Goal: Task Accomplishment & Management: Manage account settings

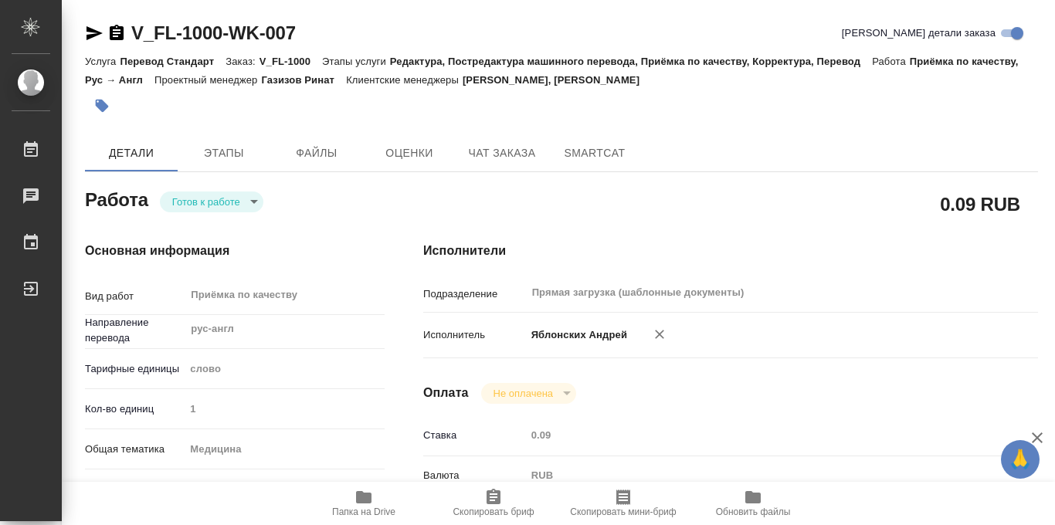
scroll to position [824, 0]
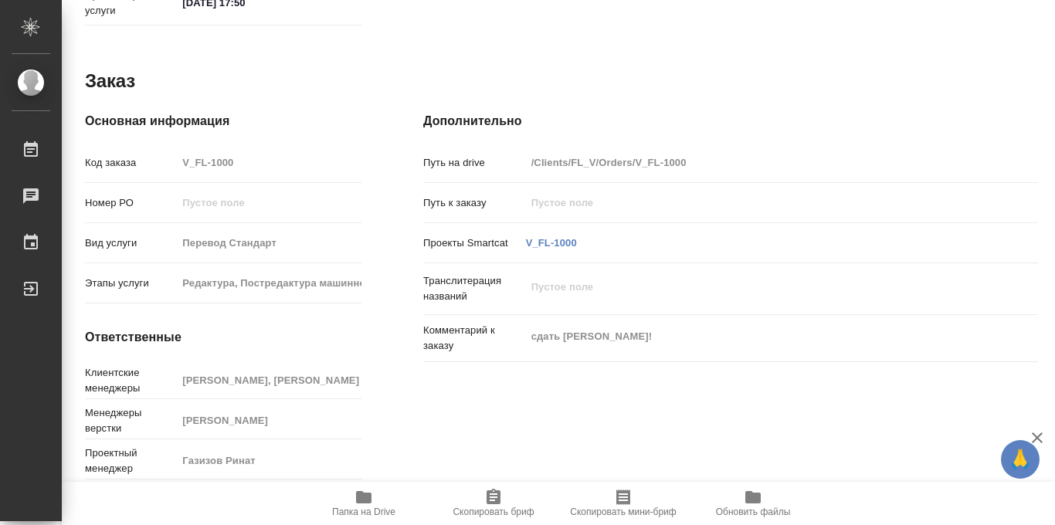
click at [363, 502] on icon "button" at bounding box center [363, 497] width 15 height 12
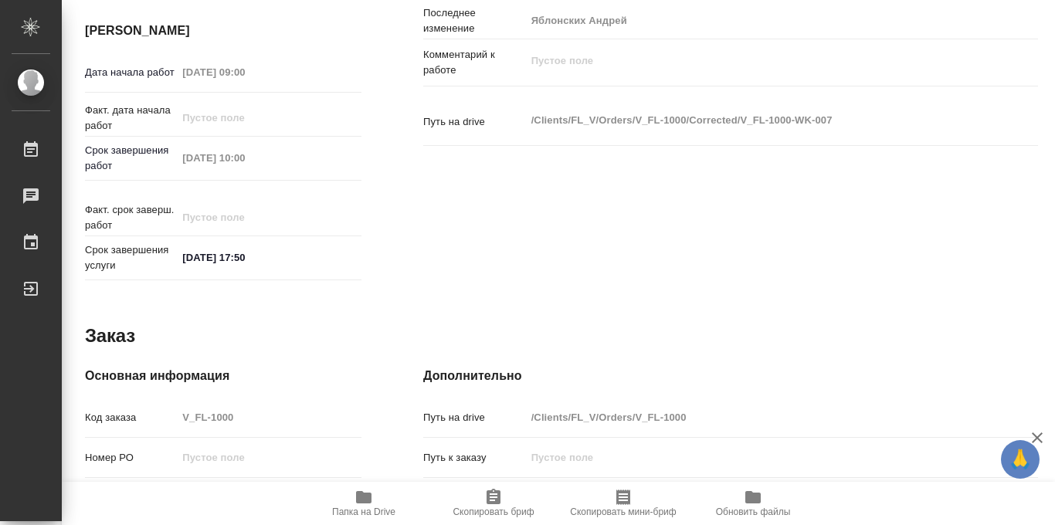
scroll to position [0, 0]
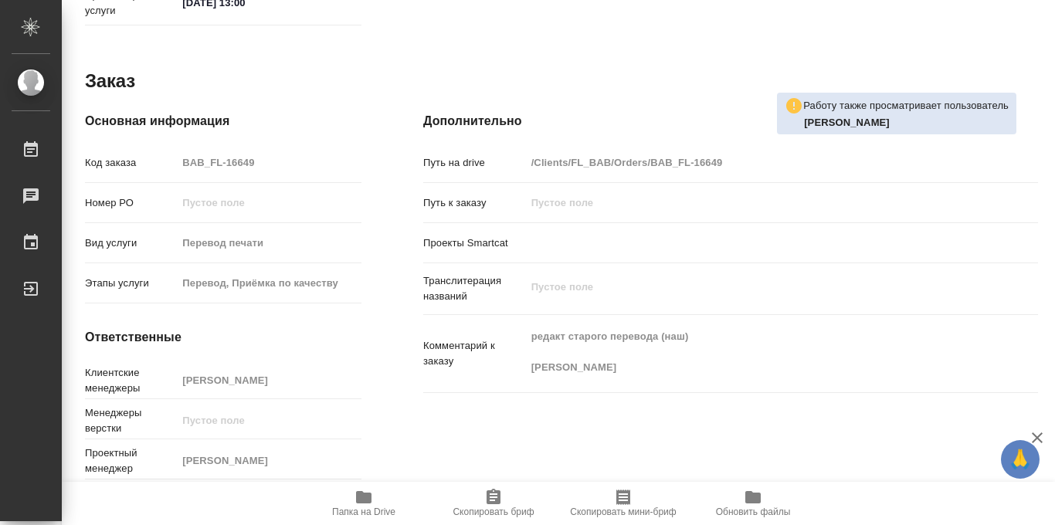
scroll to position [824, 0]
click at [363, 501] on icon "button" at bounding box center [363, 497] width 15 height 12
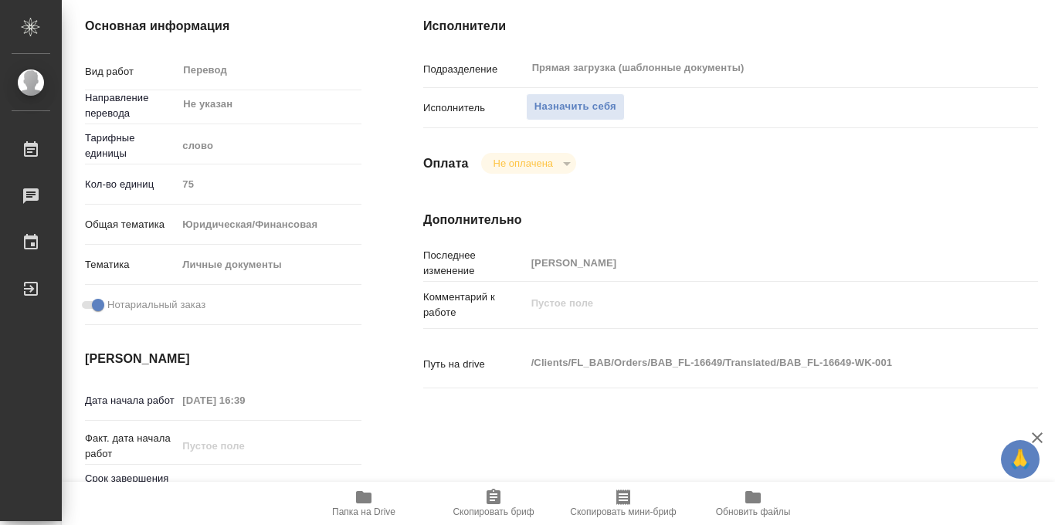
scroll to position [0, 0]
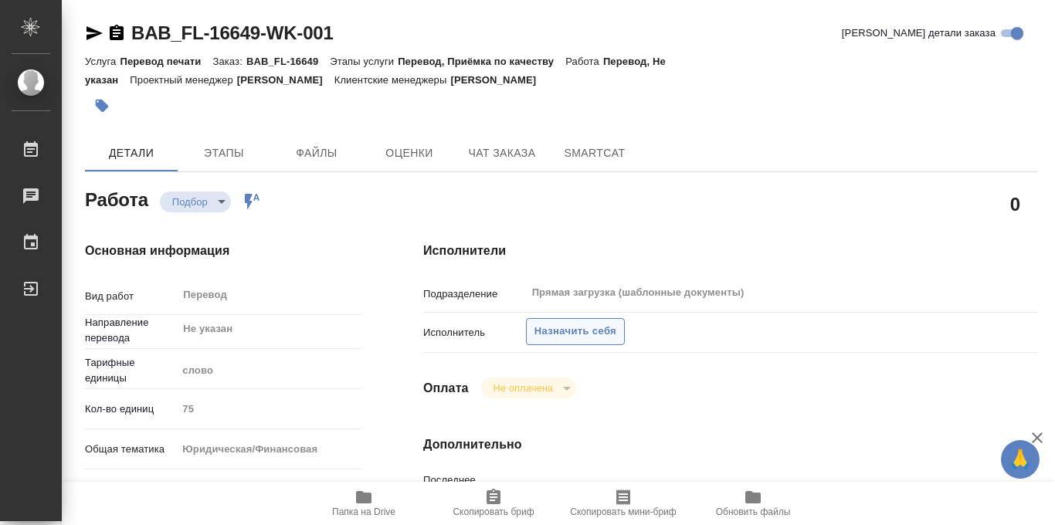
click at [553, 327] on span "Назначить себя" at bounding box center [576, 332] width 82 height 18
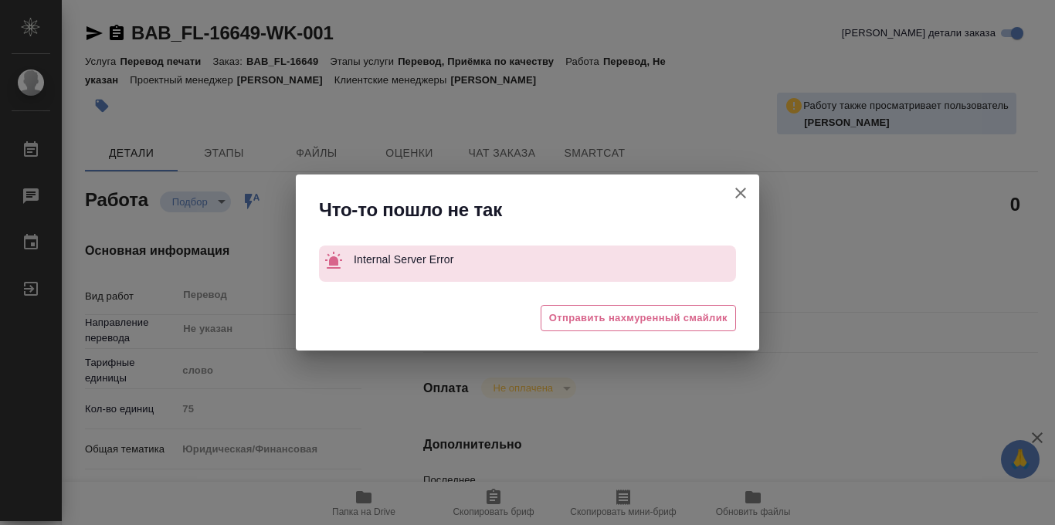
click at [738, 191] on icon "button" at bounding box center [740, 193] width 11 height 11
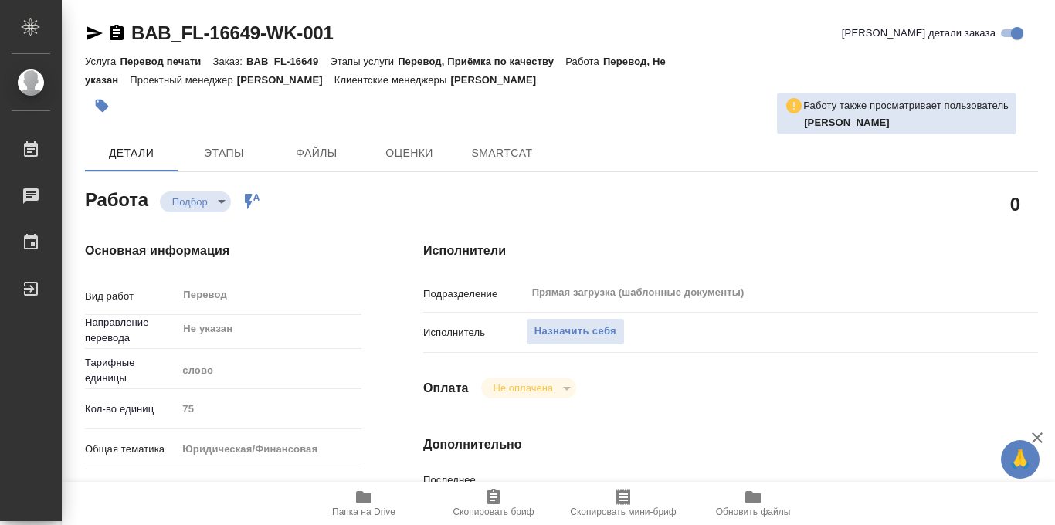
type textarea "x"
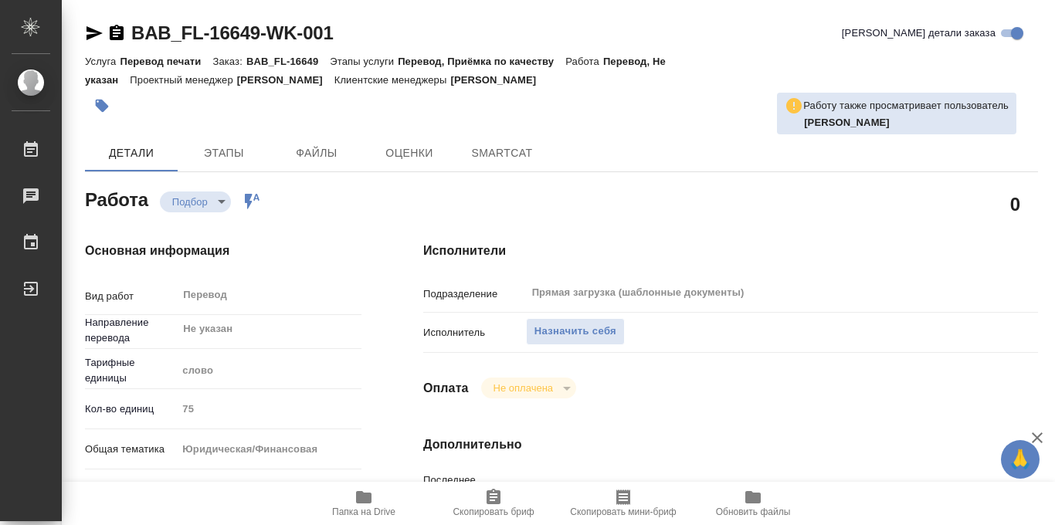
type textarea "x"
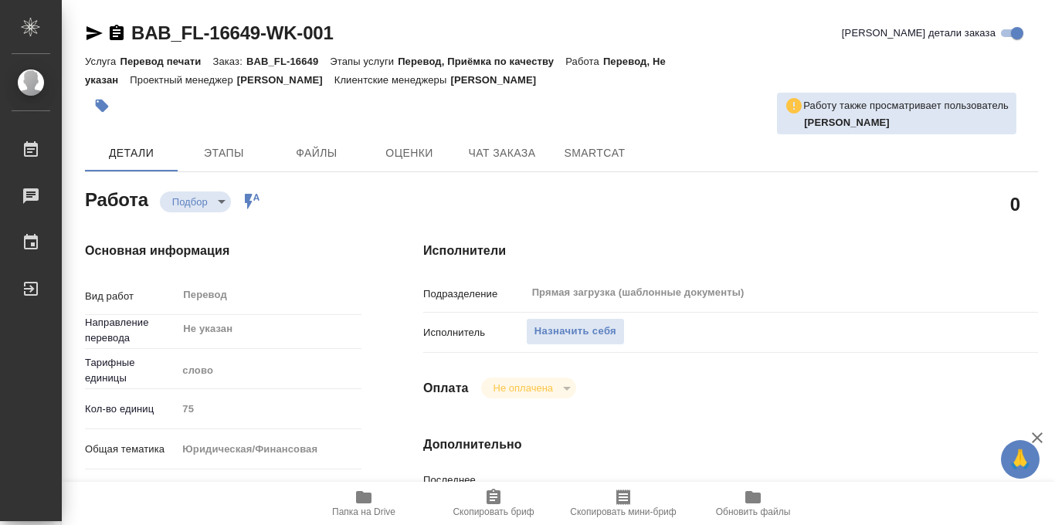
type textarea "x"
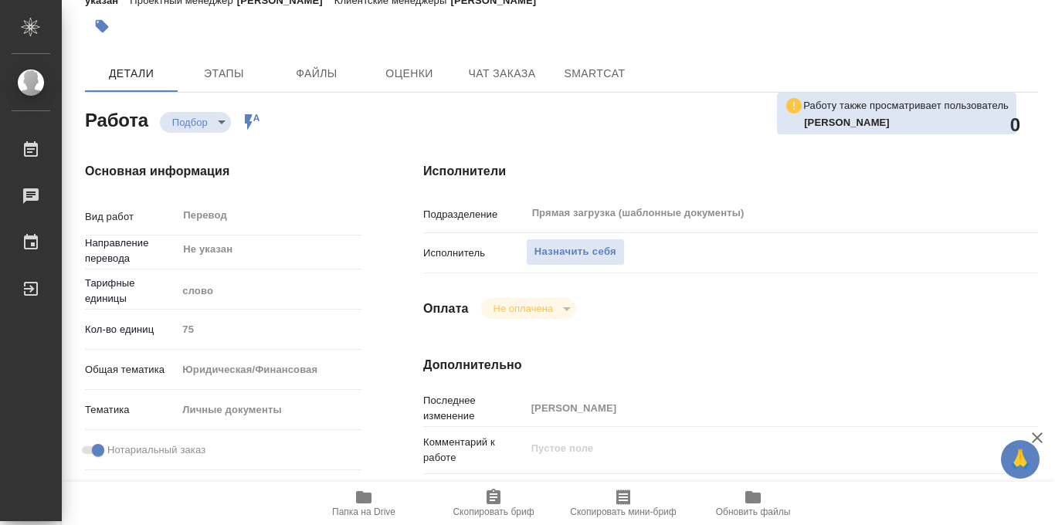
scroll to position [70, 0]
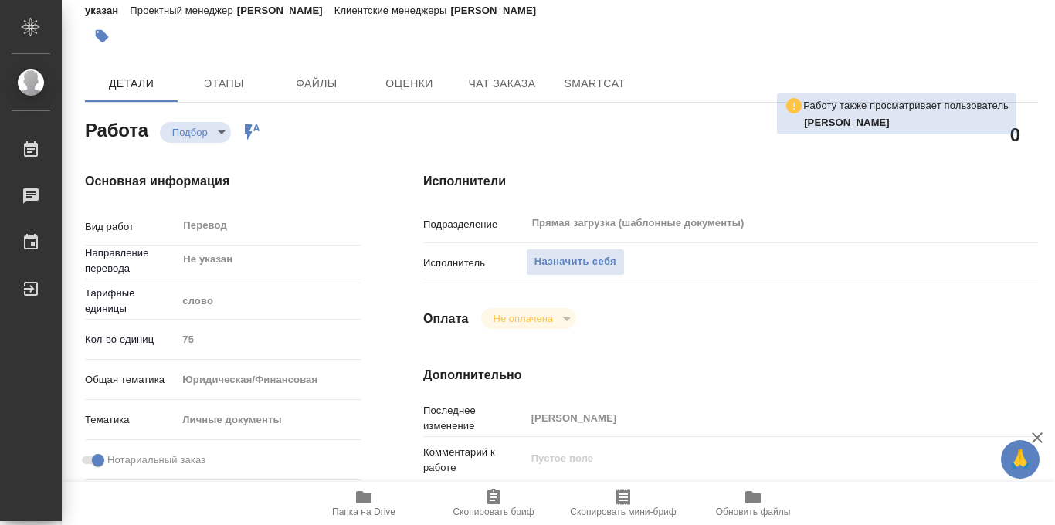
type textarea "x"
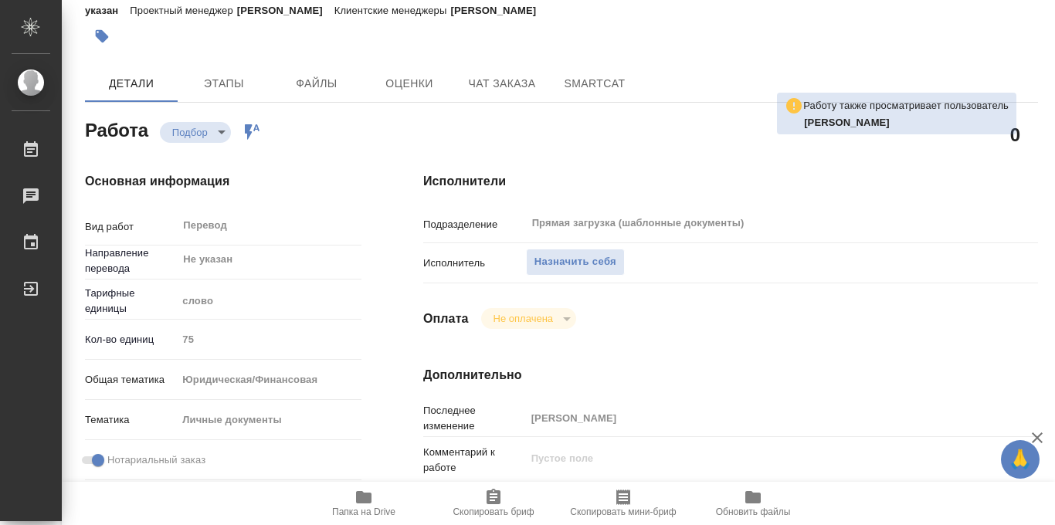
scroll to position [0, 0]
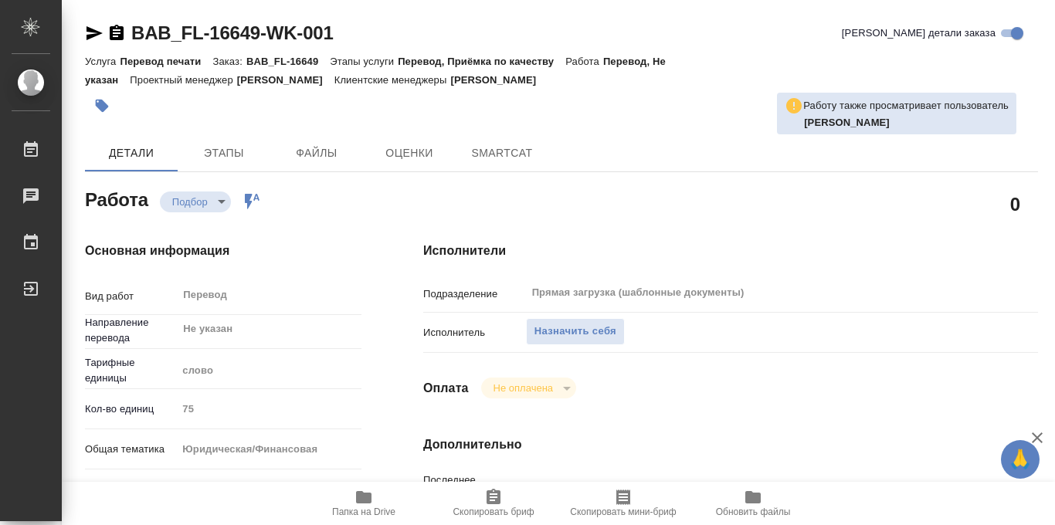
type textarea "x"
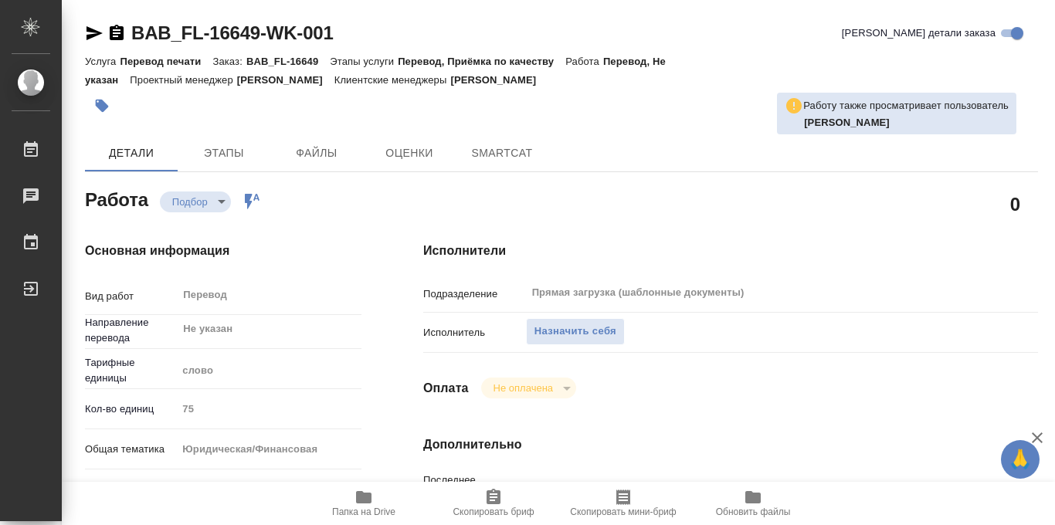
type textarea "x"
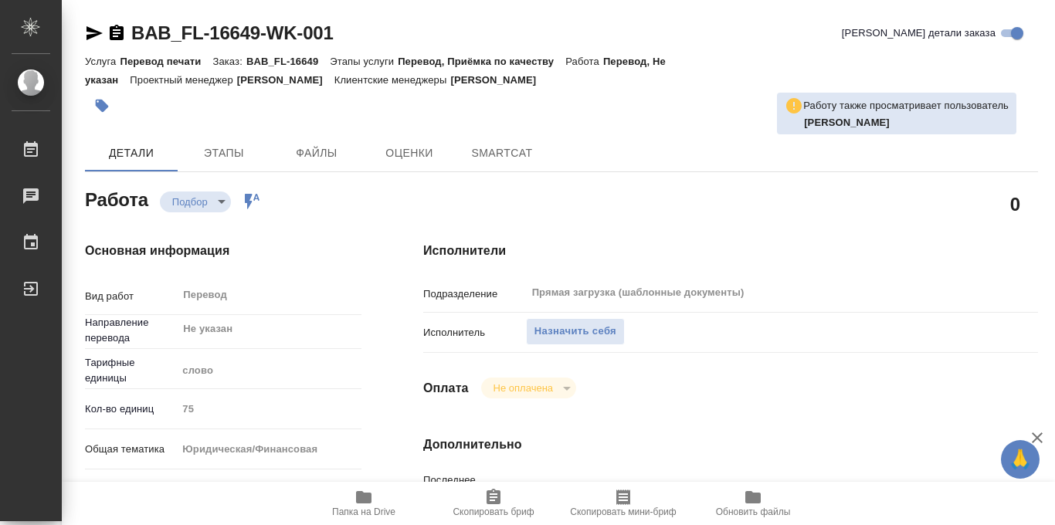
type textarea "x"
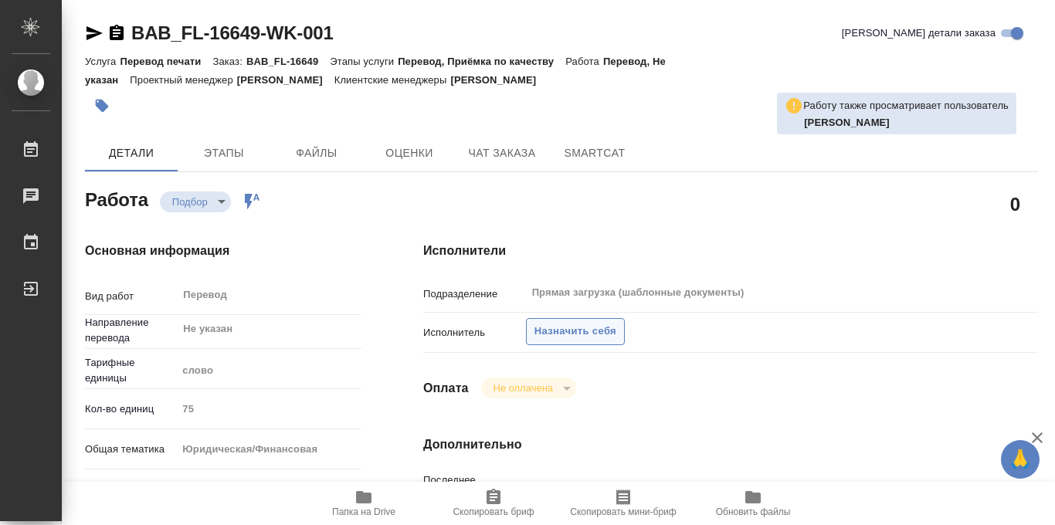
type textarea "x"
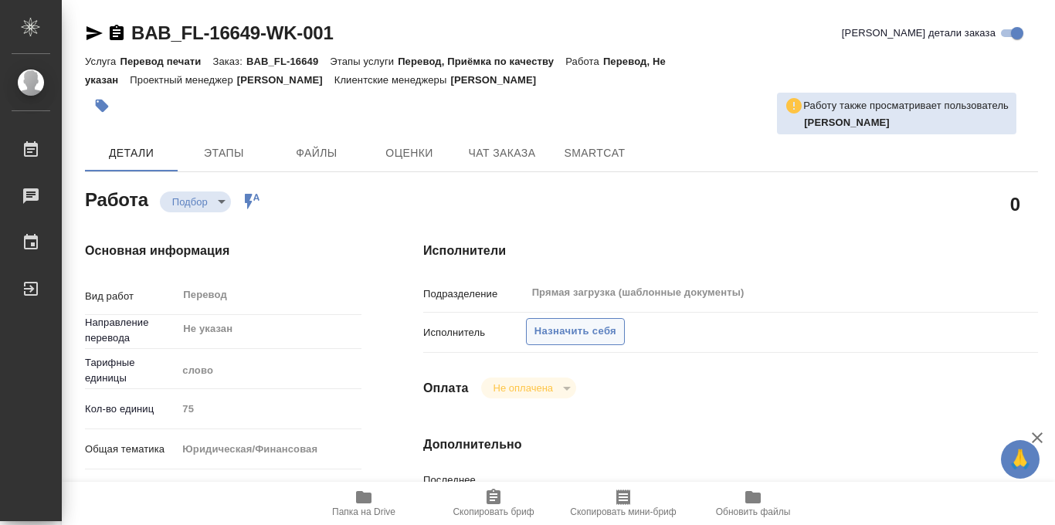
type textarea "x"
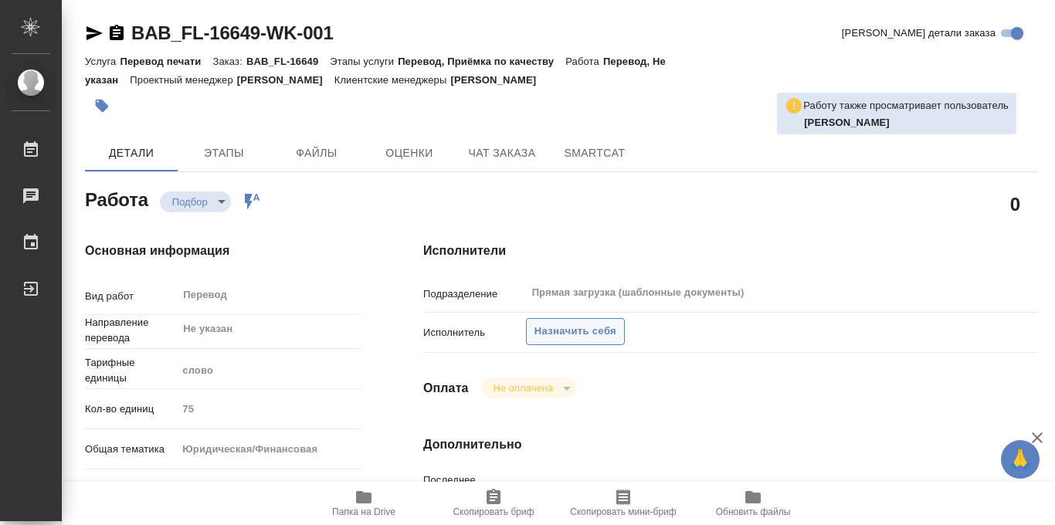
click at [586, 331] on span "Назначить себя" at bounding box center [576, 332] width 82 height 18
type textarea "x"
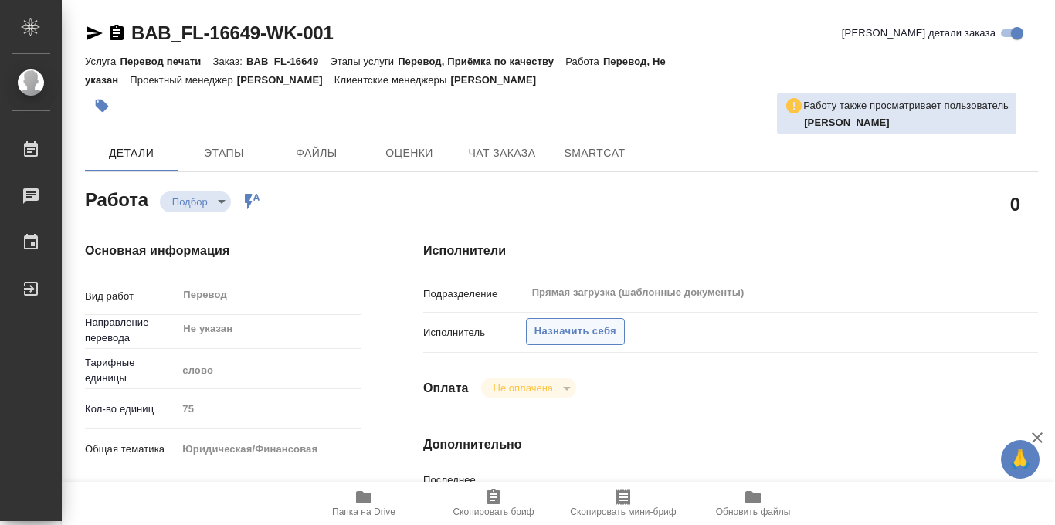
type textarea "x"
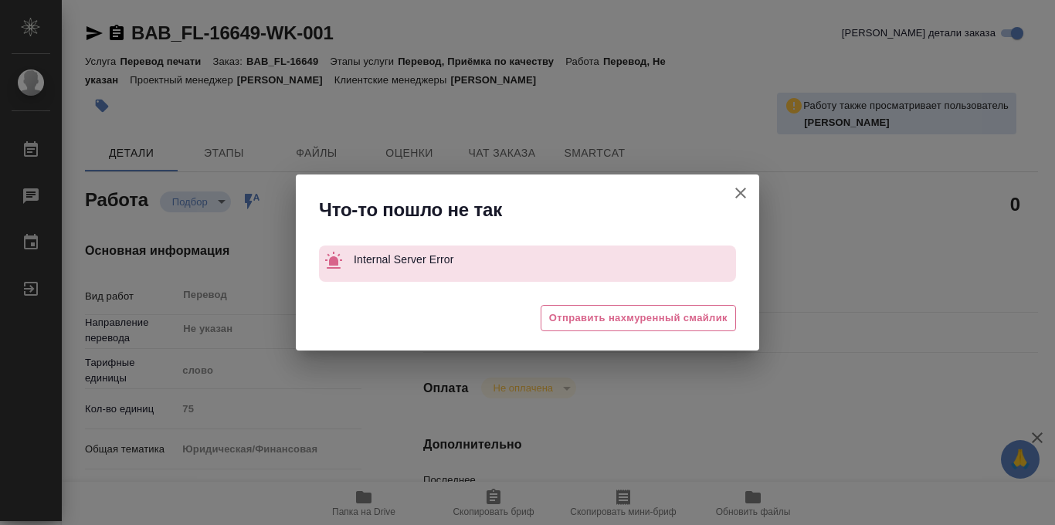
click at [744, 192] on icon "button" at bounding box center [741, 193] width 19 height 19
type textarea "x"
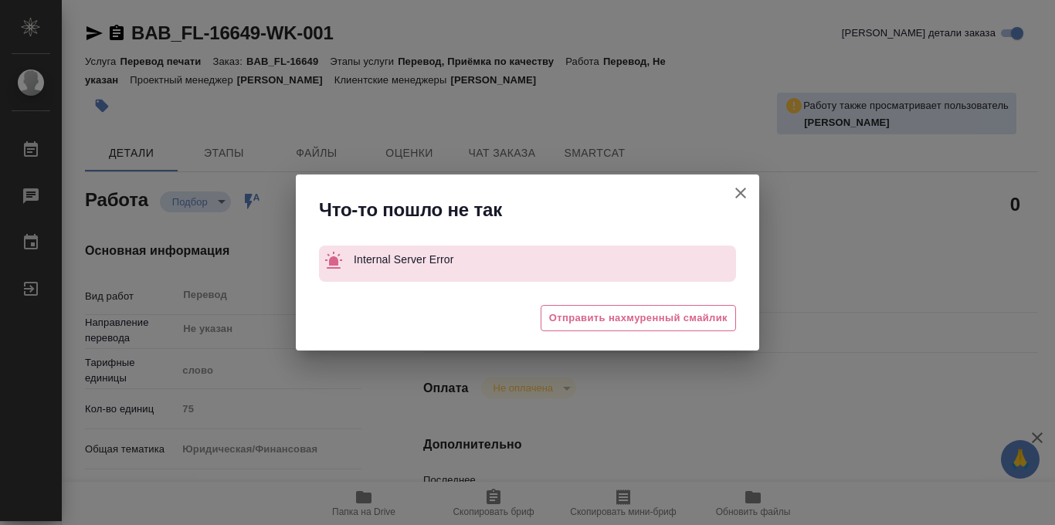
type textarea "x"
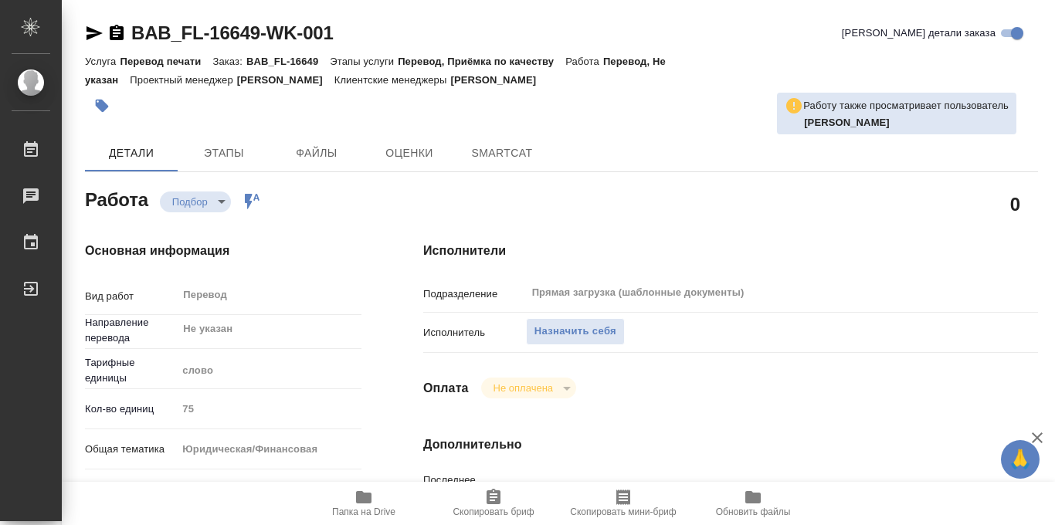
type textarea "x"
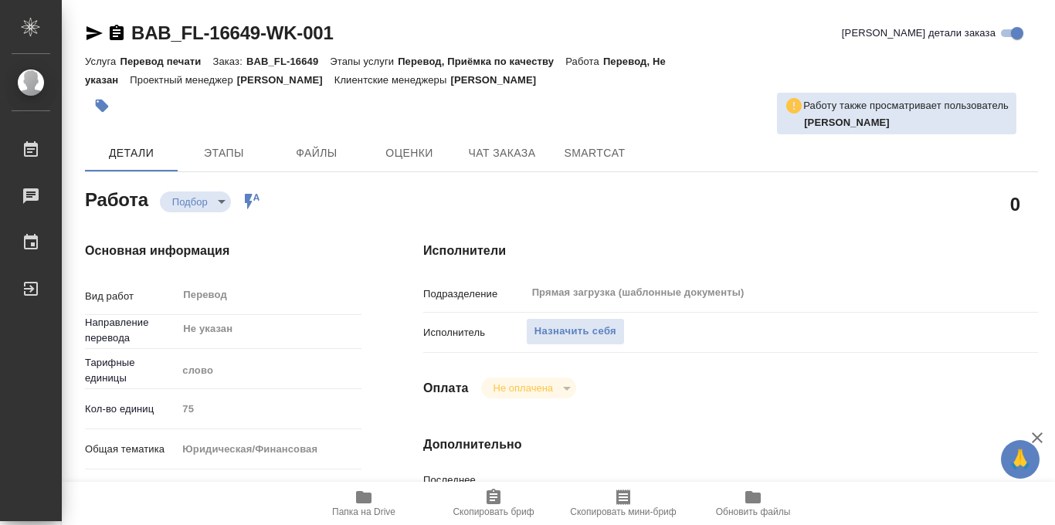
type textarea "x"
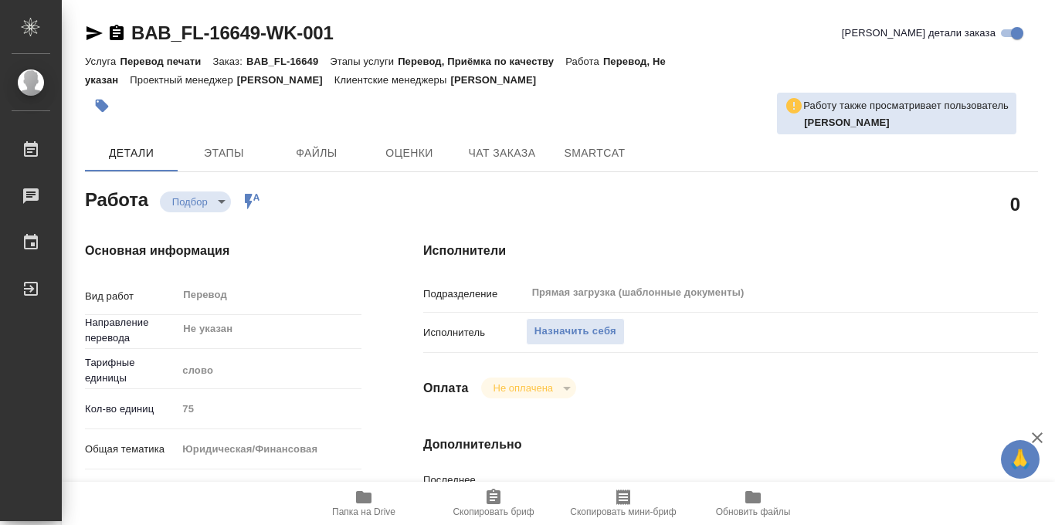
type textarea "x"
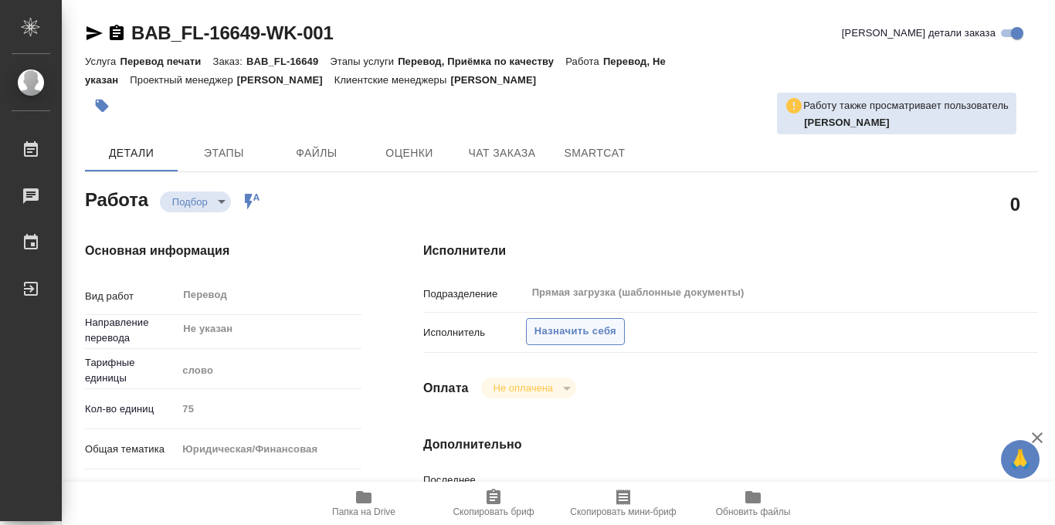
type textarea "x"
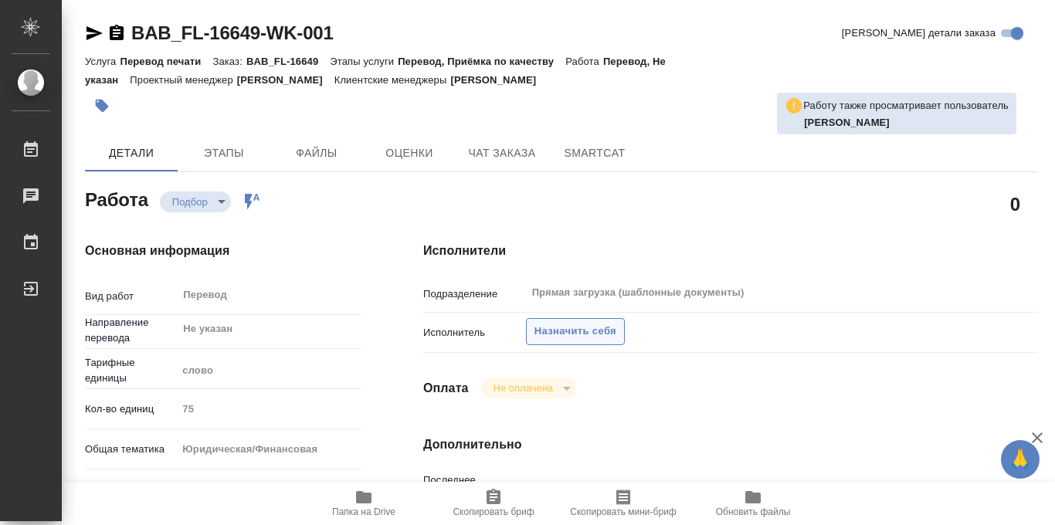
click at [552, 330] on span "Назначить себя" at bounding box center [576, 332] width 82 height 18
type textarea "x"
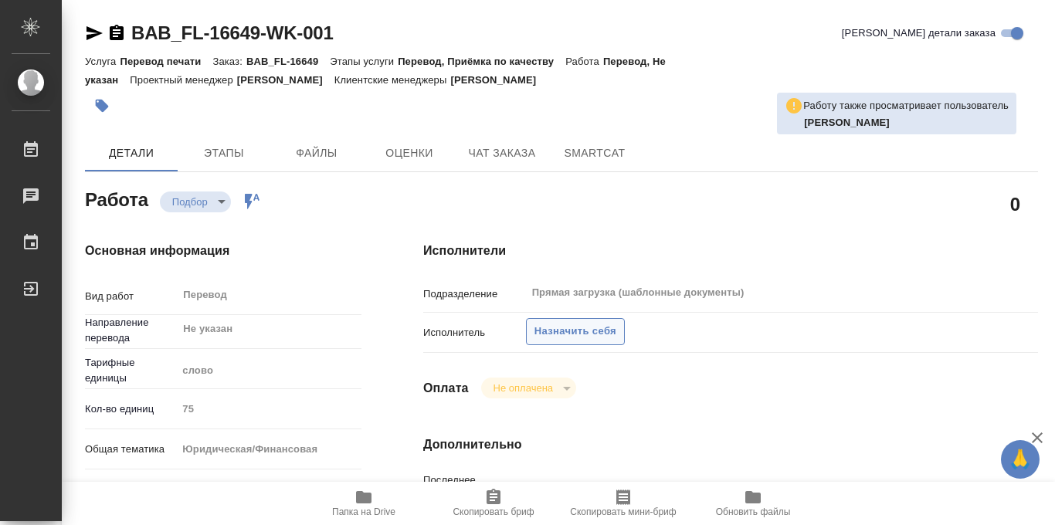
type textarea "x"
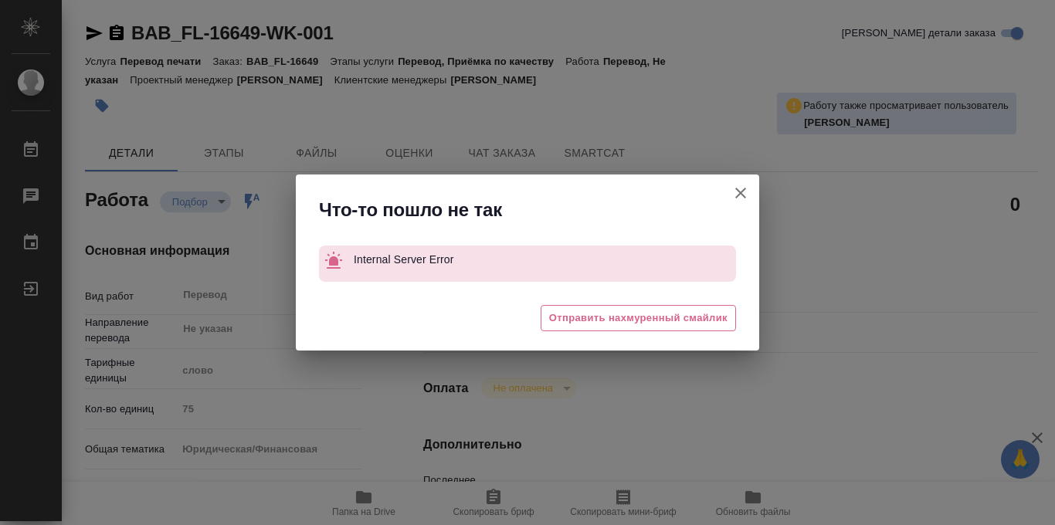
type textarea "x"
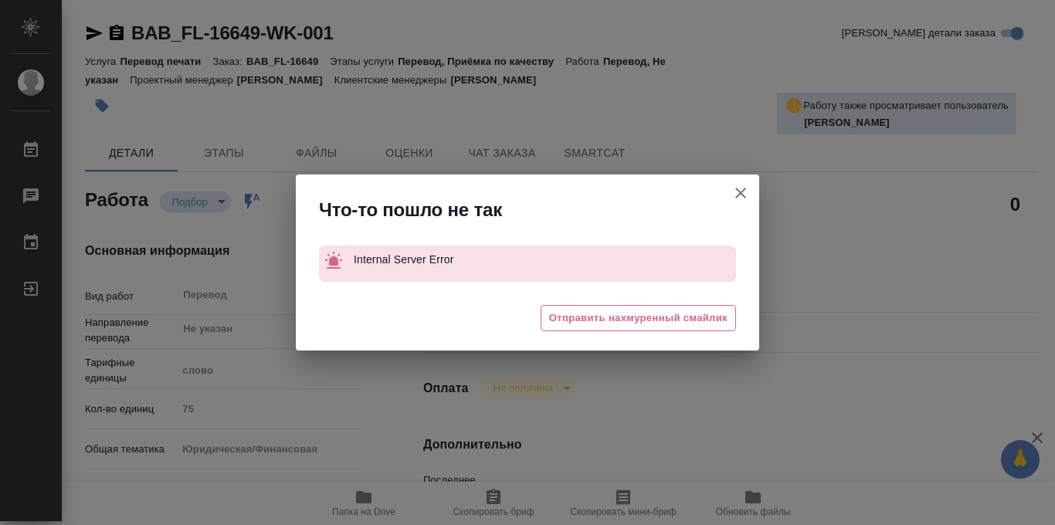
click at [732, 195] on icon "button" at bounding box center [741, 193] width 19 height 19
type textarea "x"
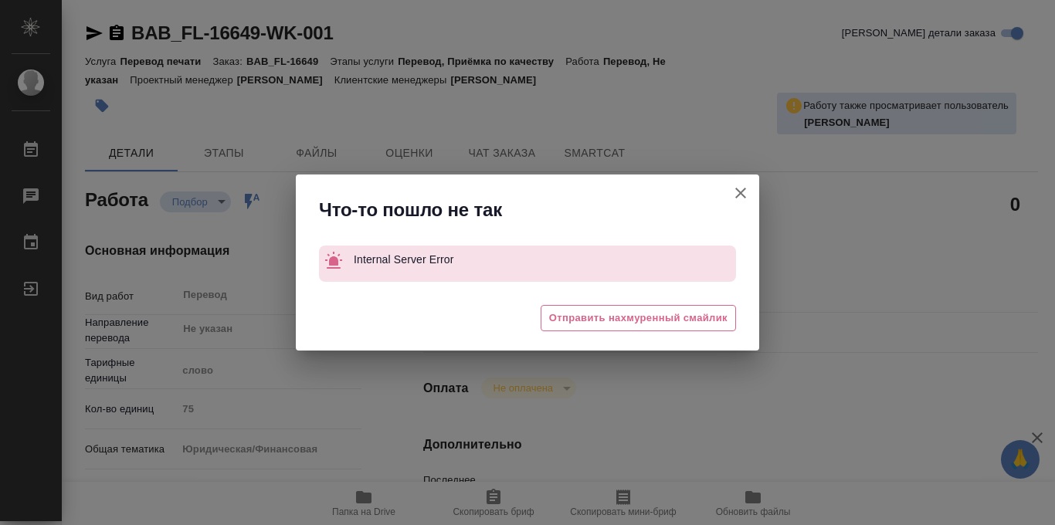
type textarea "x"
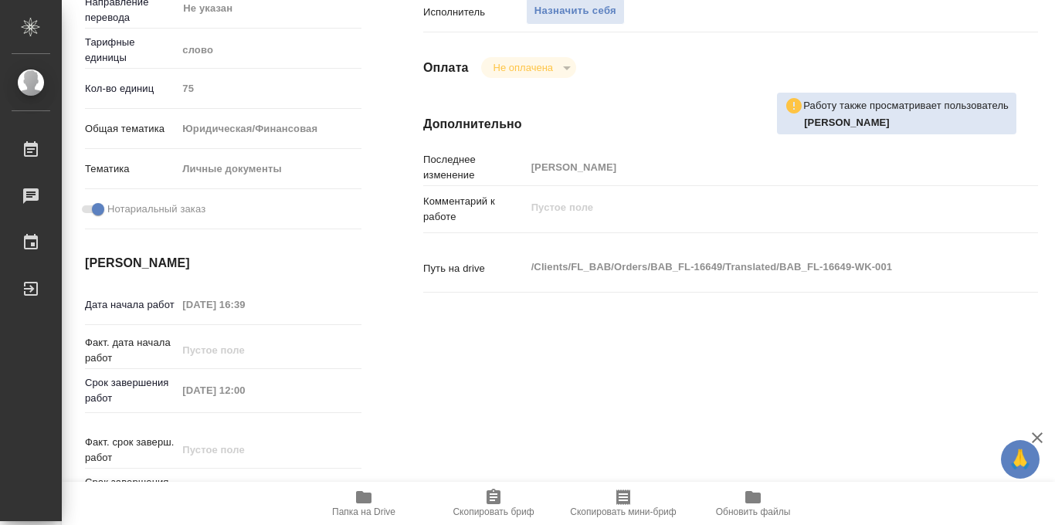
scroll to position [375, 0]
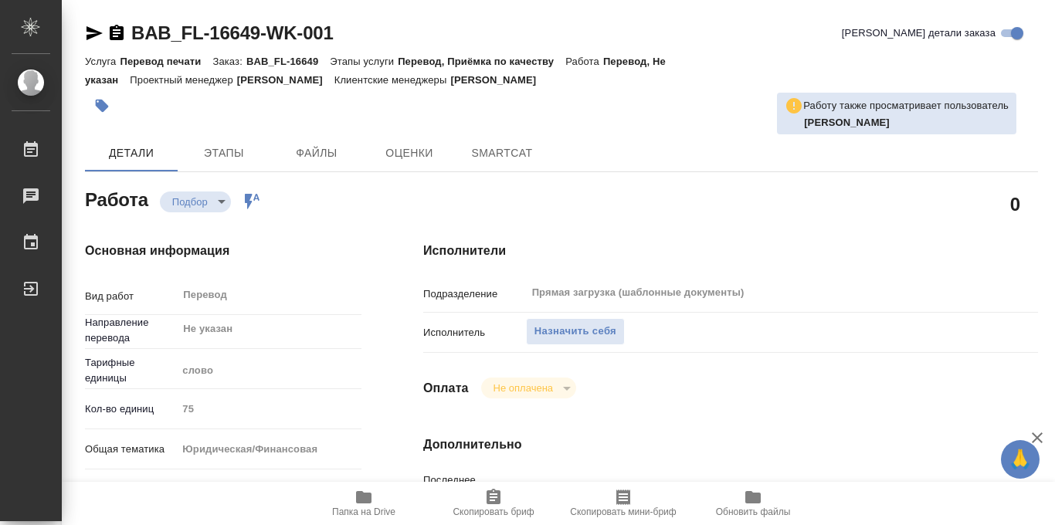
type textarea "x"
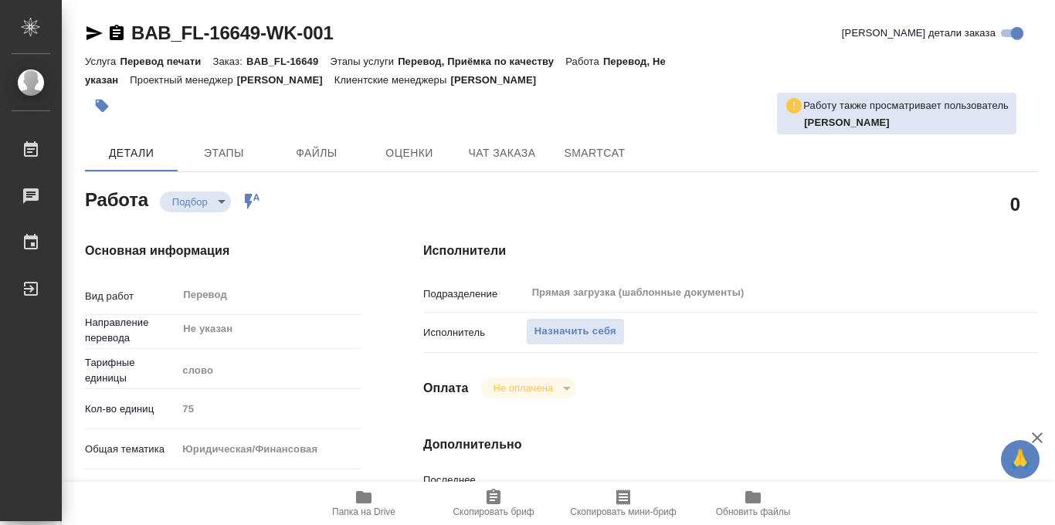
type textarea "x"
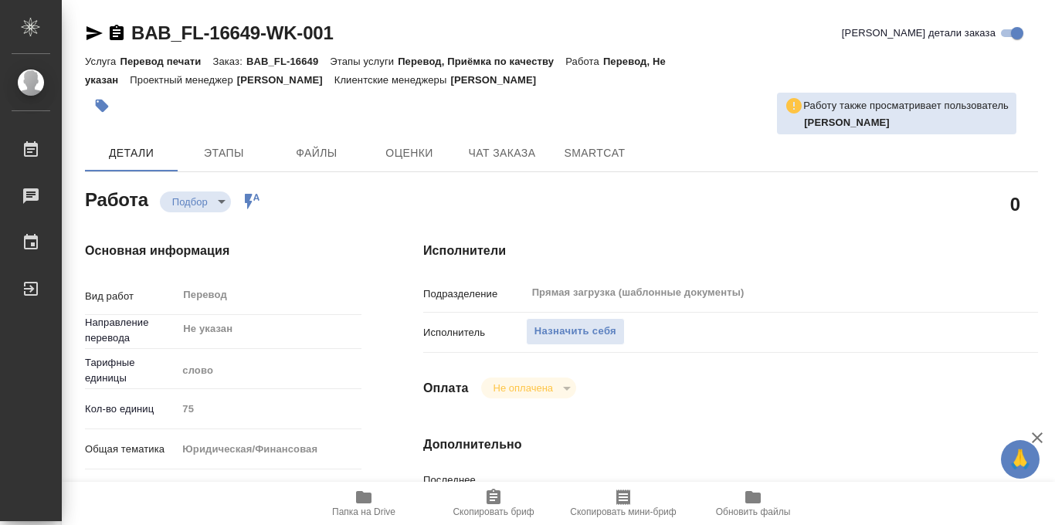
type textarea "x"
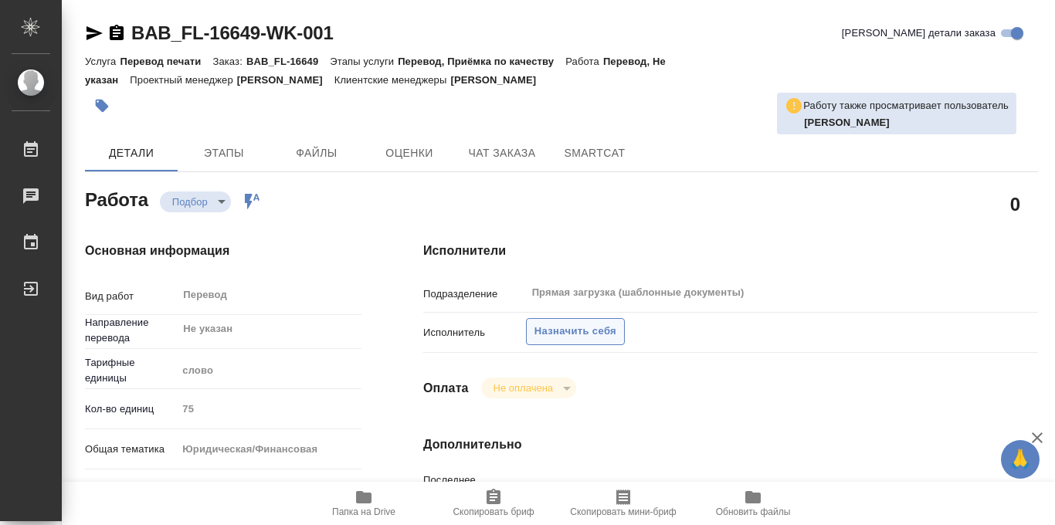
type textarea "x"
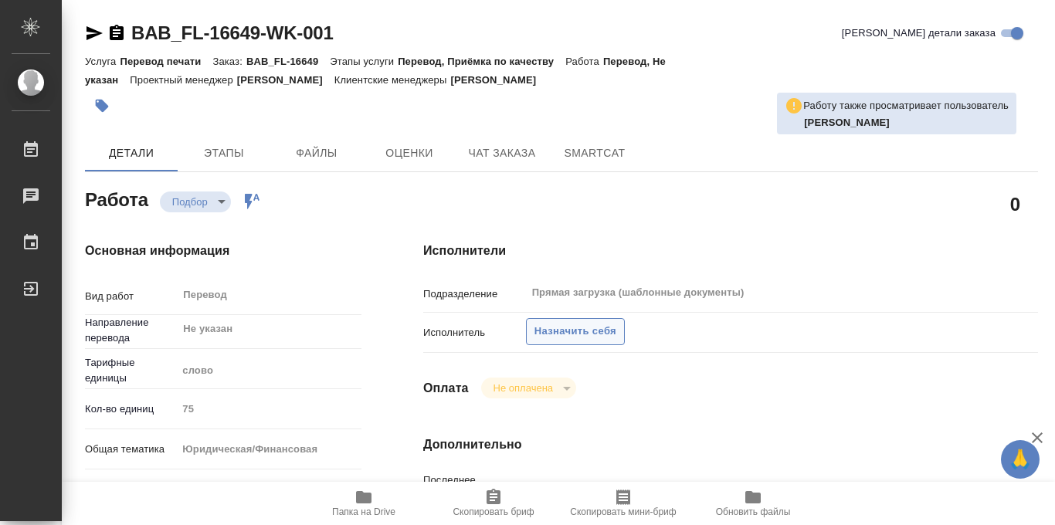
click at [562, 327] on span "Назначить себя" at bounding box center [576, 332] width 82 height 18
type textarea "x"
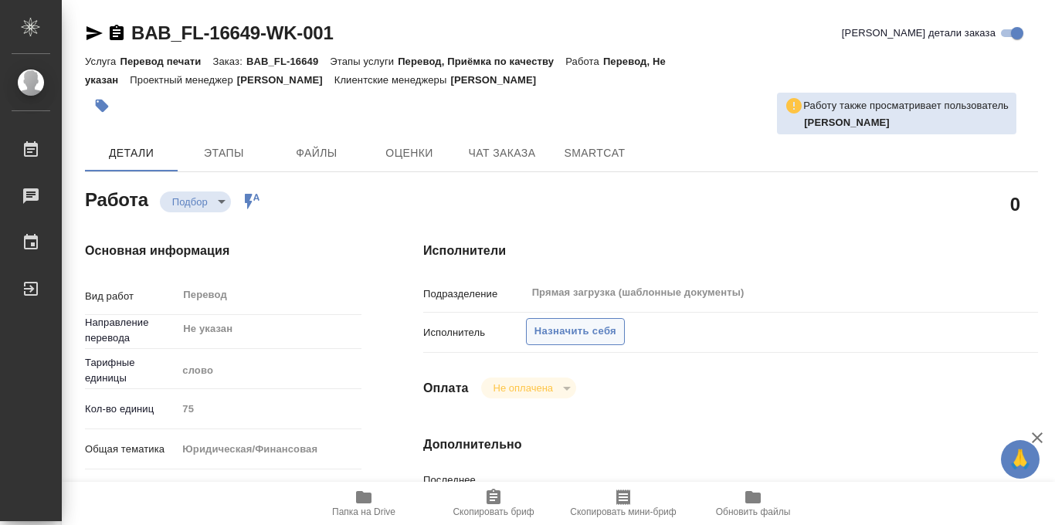
type textarea "x"
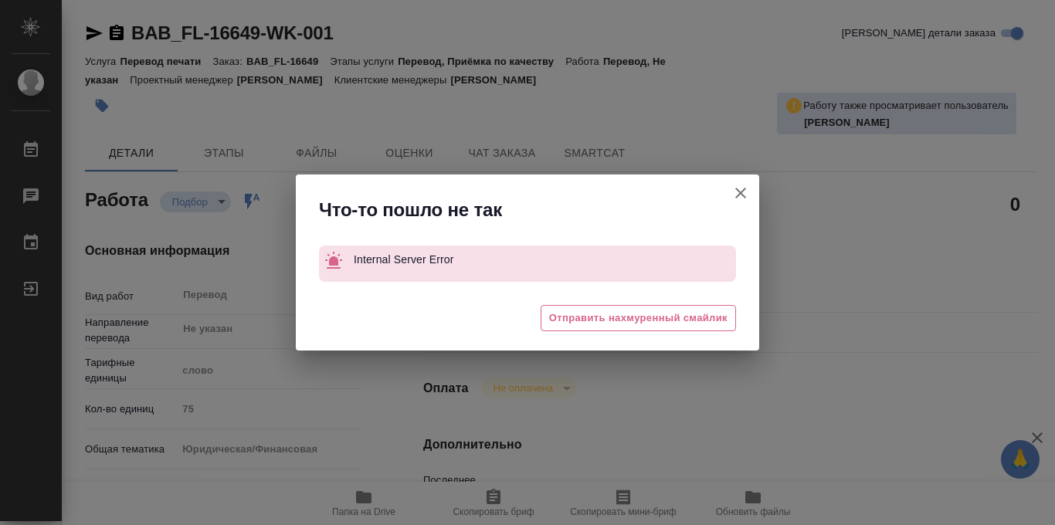
click at [739, 197] on icon "button" at bounding box center [741, 193] width 19 height 19
type textarea "x"
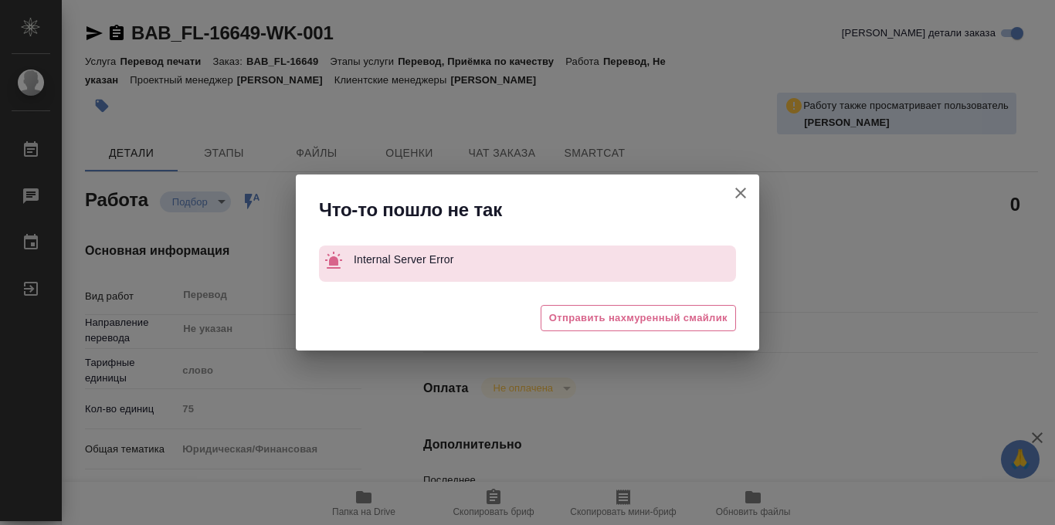
type textarea "x"
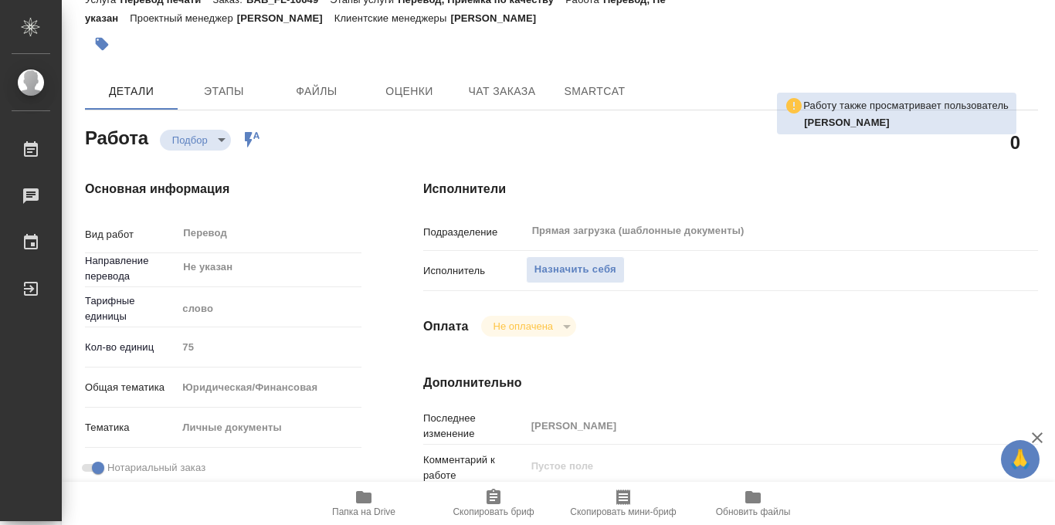
scroll to position [60, 0]
click at [561, 265] on span "Назначить себя" at bounding box center [576, 272] width 82 height 18
type textarea "x"
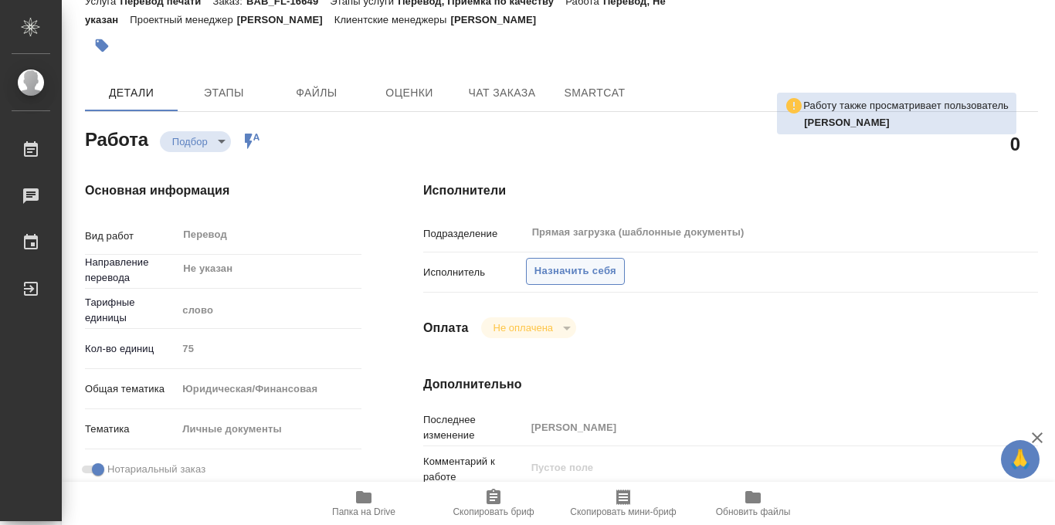
type textarea "x"
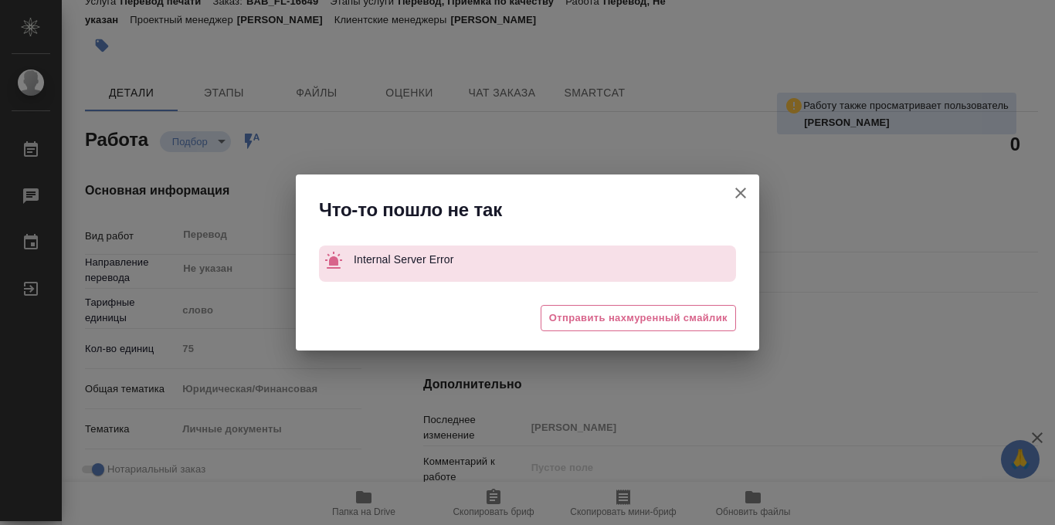
click at [748, 194] on icon "button" at bounding box center [741, 193] width 19 height 19
type textarea "x"
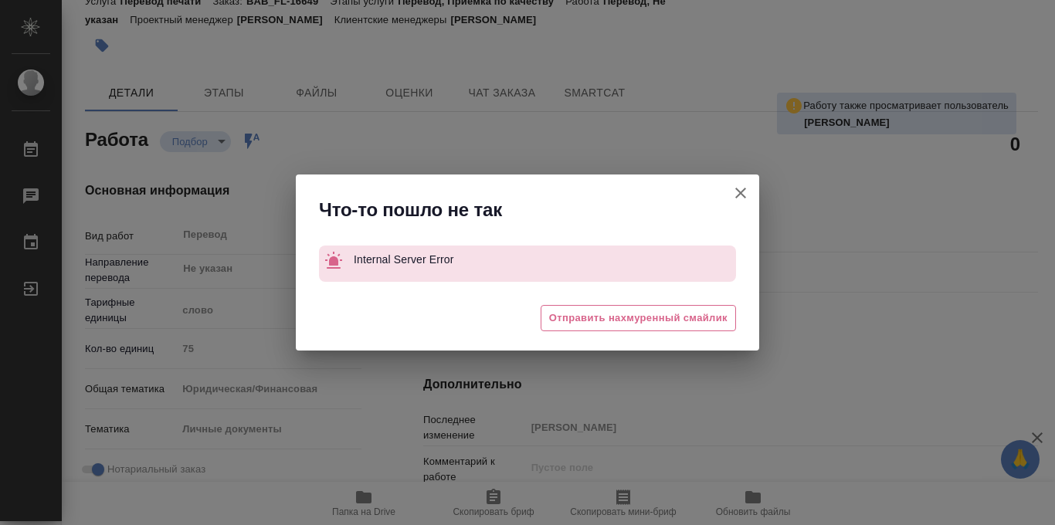
type textarea "x"
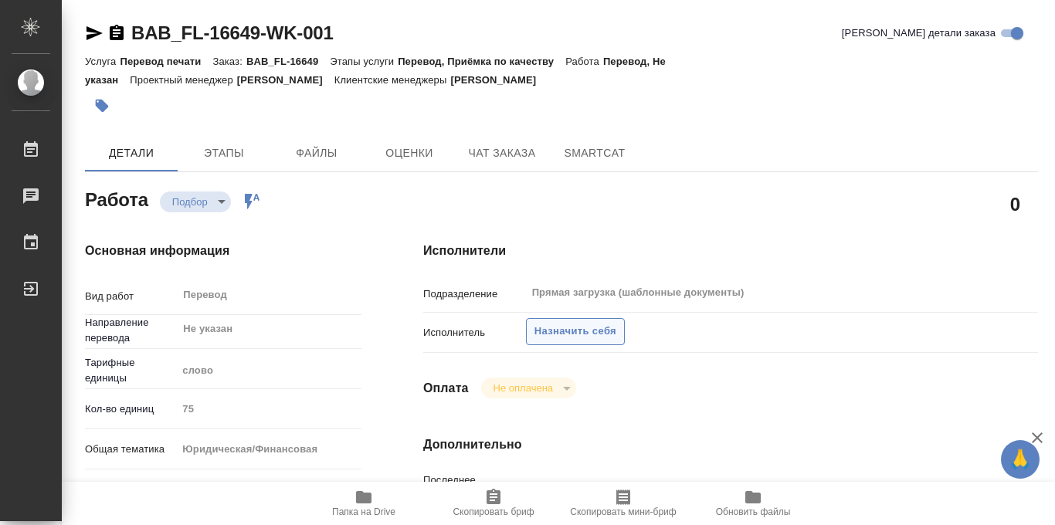
click at [544, 335] on span "Назначить себя" at bounding box center [576, 332] width 82 height 18
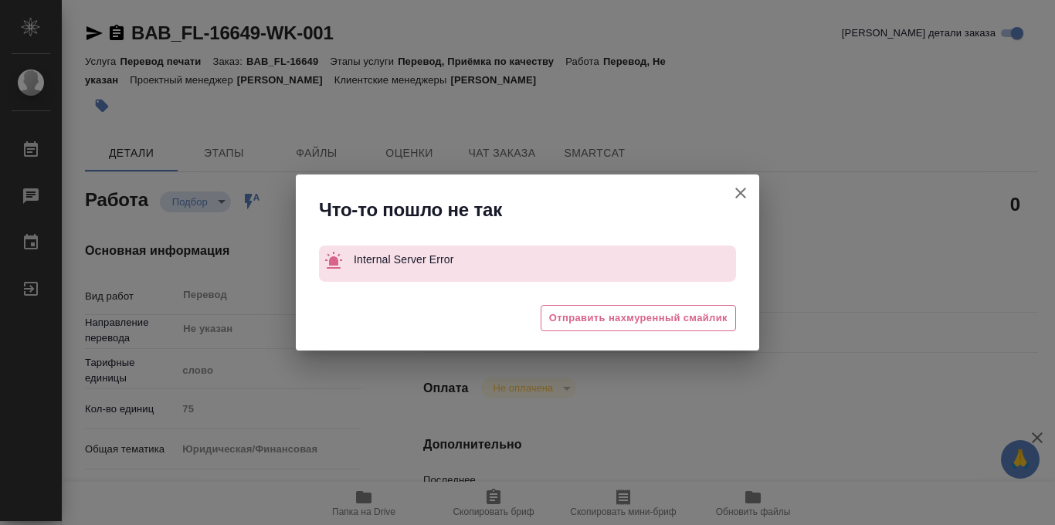
click at [745, 182] on button "Кратко детали заказа" at bounding box center [740, 193] width 37 height 37
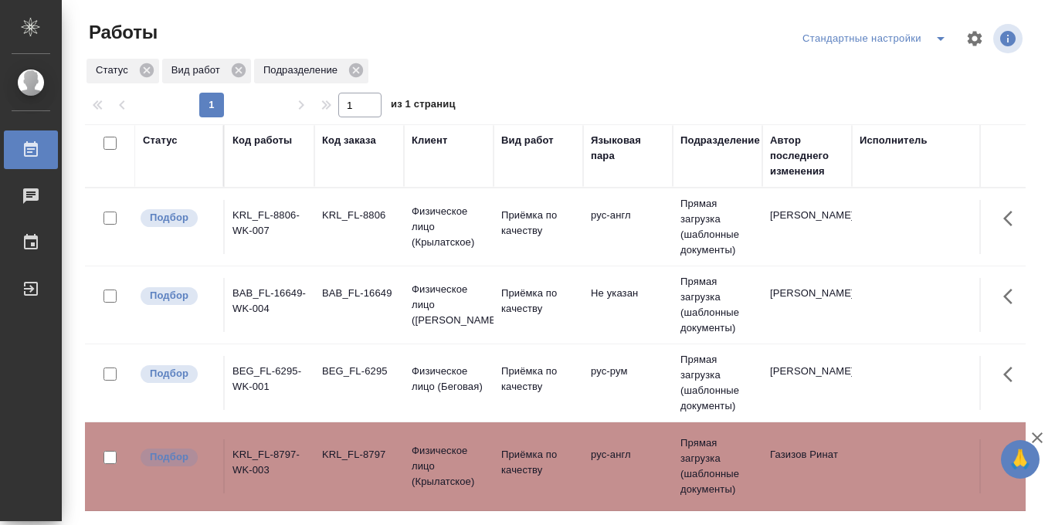
click at [941, 41] on icon "split button" at bounding box center [941, 38] width 19 height 19
click at [910, 36] on div "Стандартные настройки" at bounding box center [878, 38] width 158 height 25
click at [835, 71] on li "в работе" at bounding box center [874, 69] width 161 height 25
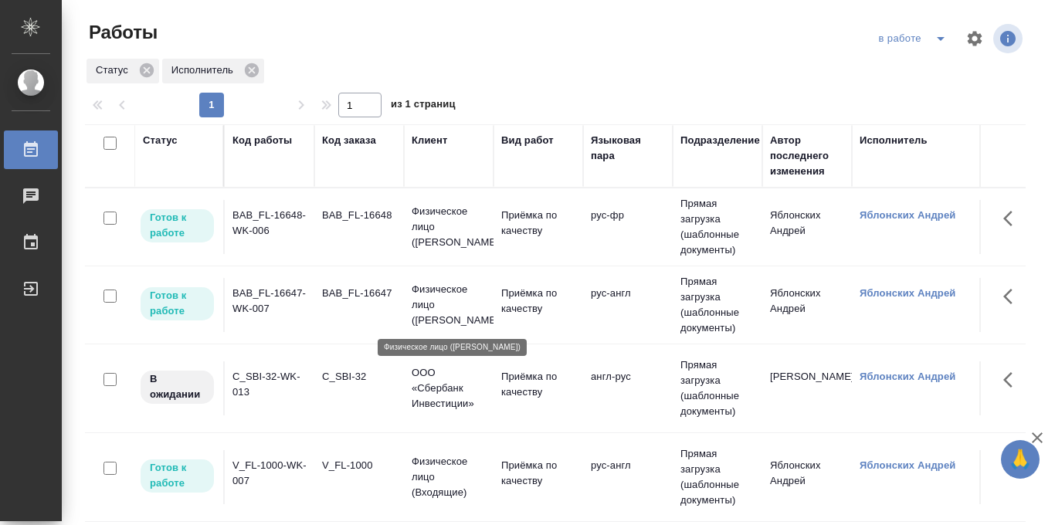
click at [433, 298] on p "Физическое лицо ([PERSON_NAME])" at bounding box center [449, 305] width 74 height 46
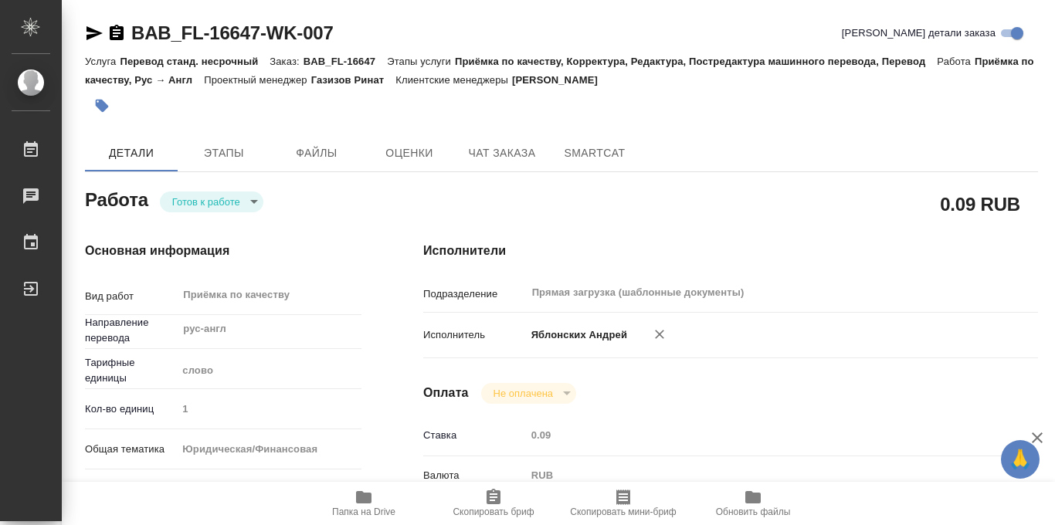
scroll to position [824, 0]
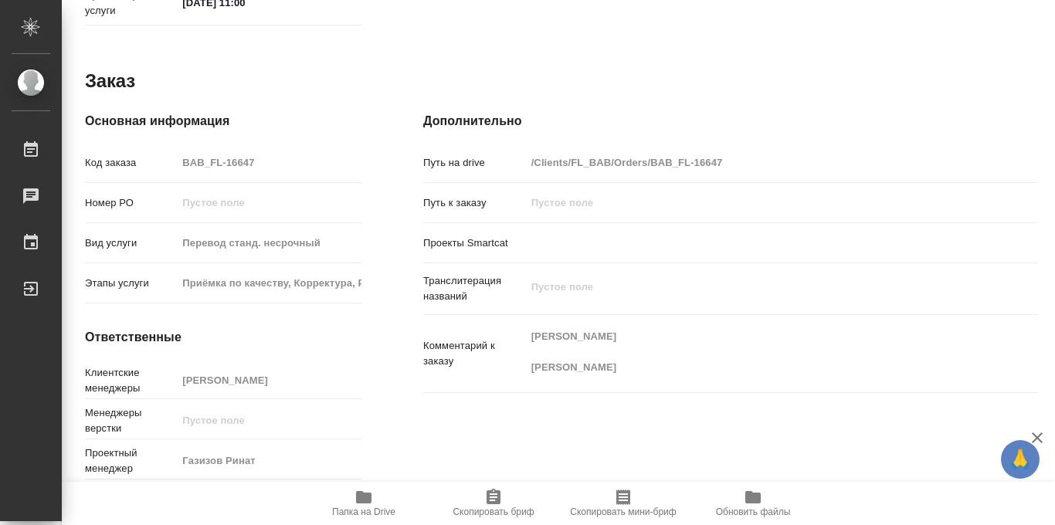
click at [362, 503] on icon "button" at bounding box center [363, 497] width 15 height 12
